Goal: Task Accomplishment & Management: Manage account settings

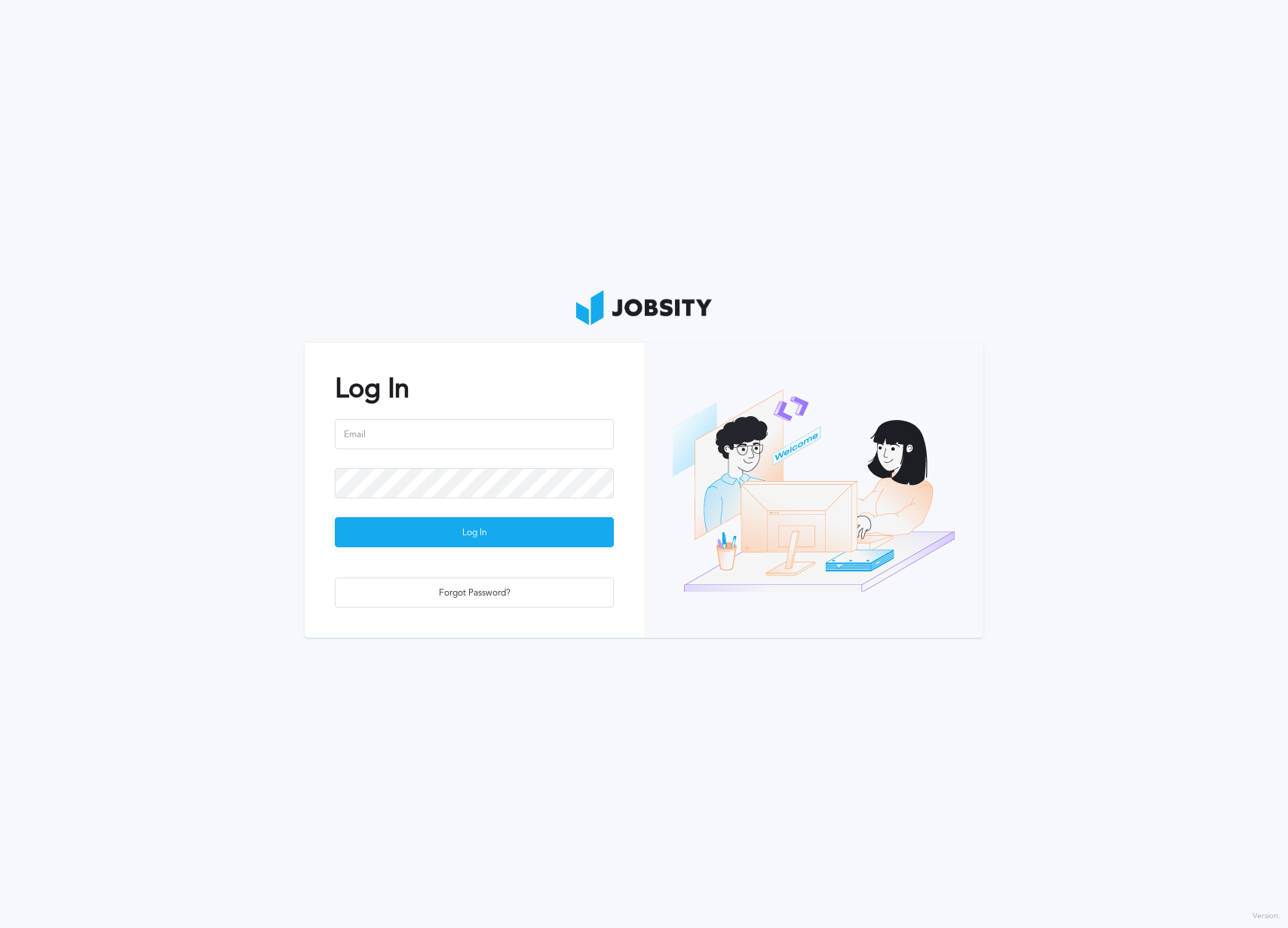
drag, startPoint x: 438, startPoint y: 409, endPoint x: 434, endPoint y: 429, distance: 20.4
click at [438, 412] on div "Log In Log In Forgot Password?" at bounding box center [474, 490] width 340 height 295
click at [434, 429] on input "email" at bounding box center [474, 434] width 279 height 30
click at [434, 438] on input "email" at bounding box center [474, 434] width 279 height 30
type input "[EMAIL_ADDRESS][DOMAIN_NAME]"
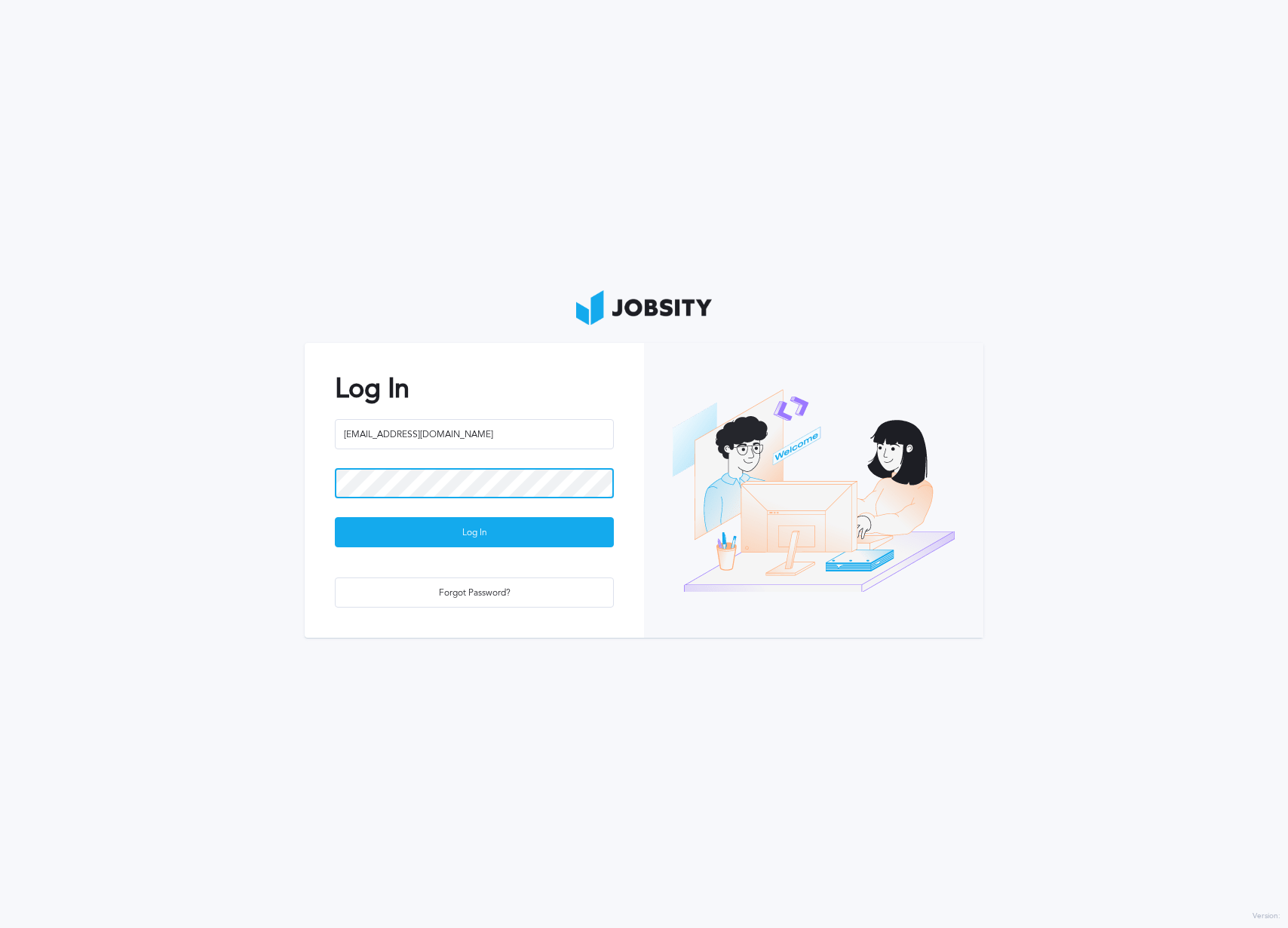
click at [335, 517] on button "Log In" at bounding box center [474, 532] width 279 height 30
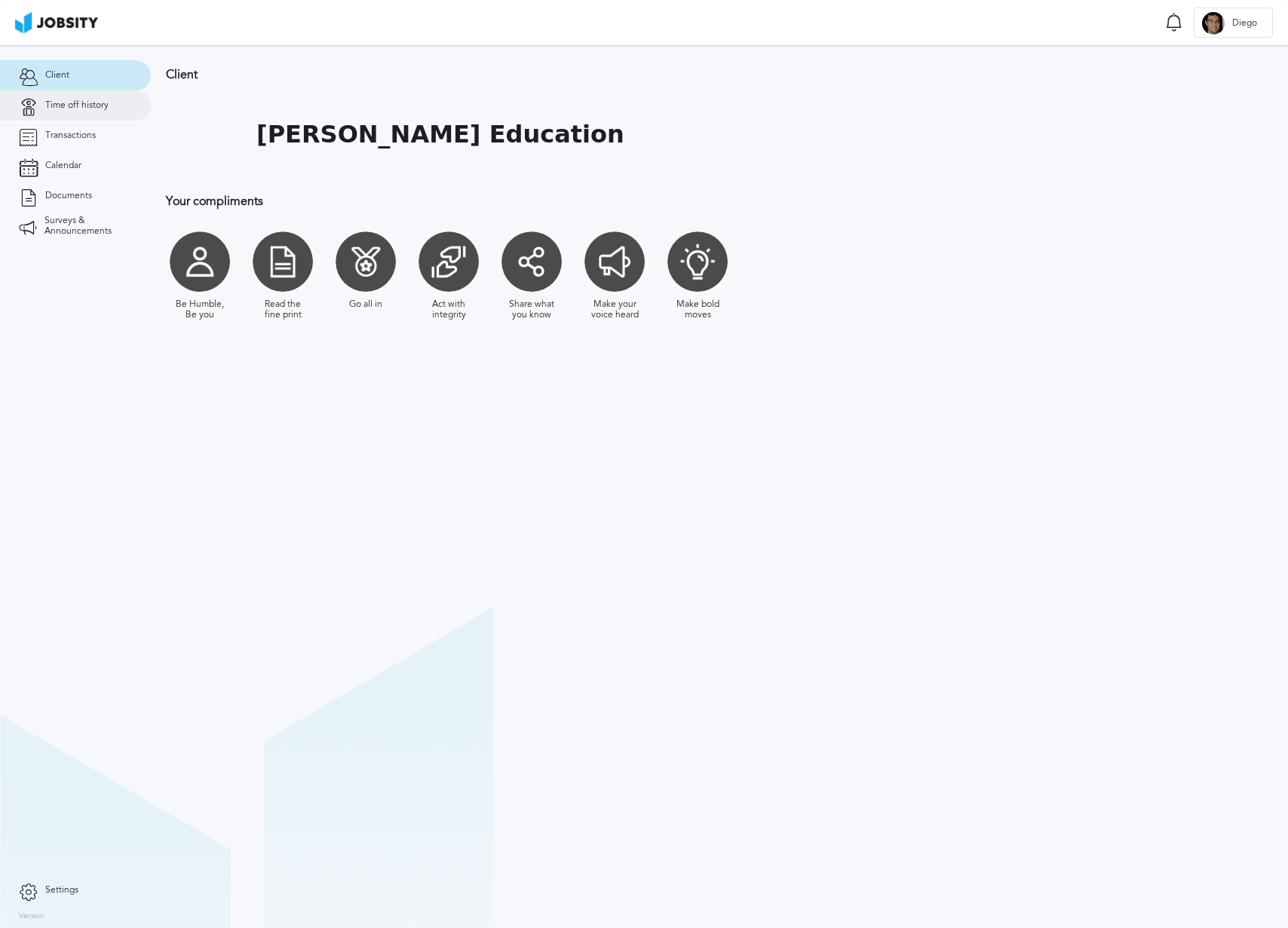
click at [106, 105] on span "Time off history" at bounding box center [76, 105] width 63 height 11
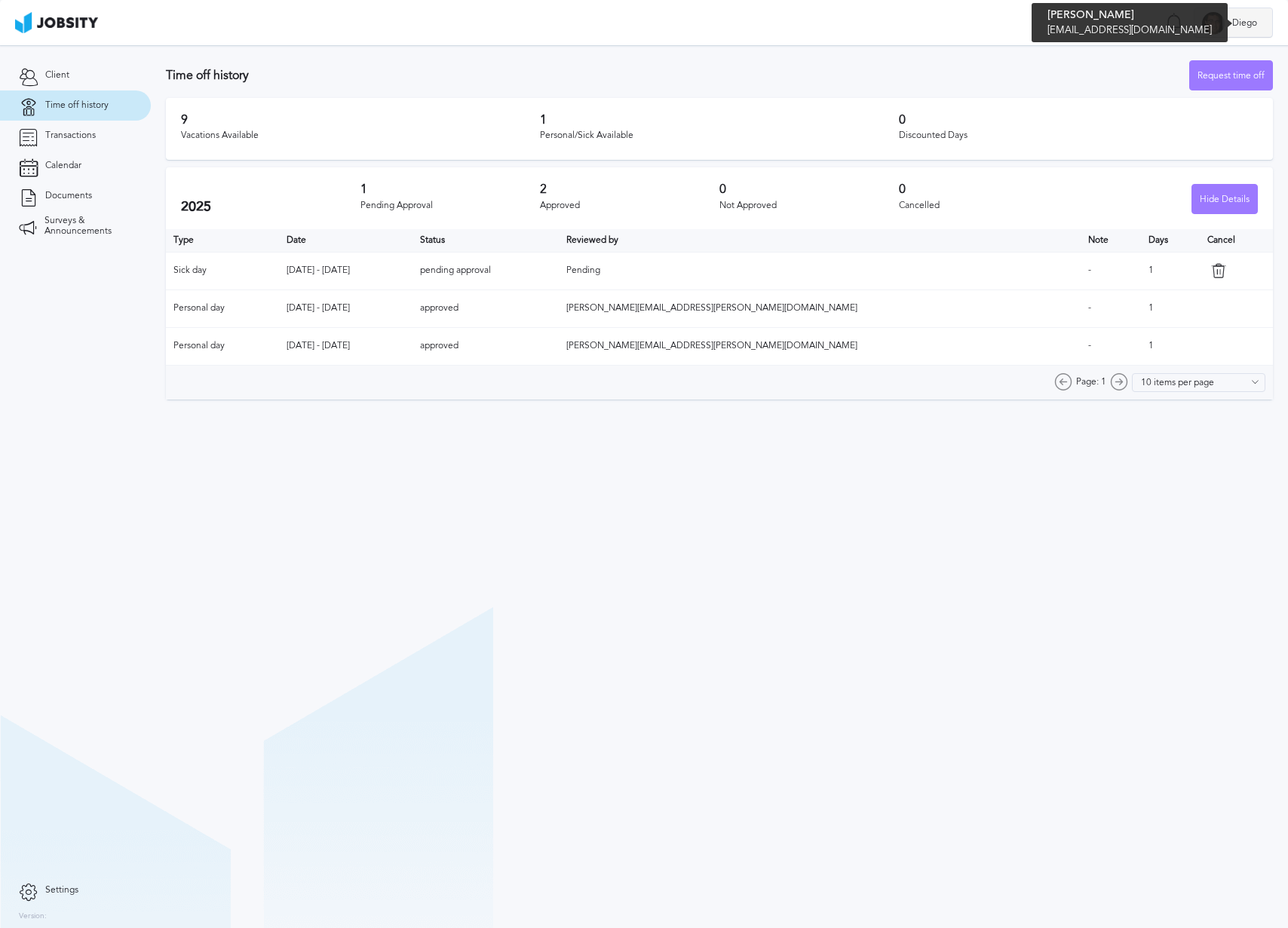
click at [1251, 18] on span "Diego" at bounding box center [1244, 23] width 40 height 11
click at [1235, 20] on li "Log Out" at bounding box center [1232, 22] width 79 height 30
